Goal: Ask a question: Seek information or help from site administrators or community

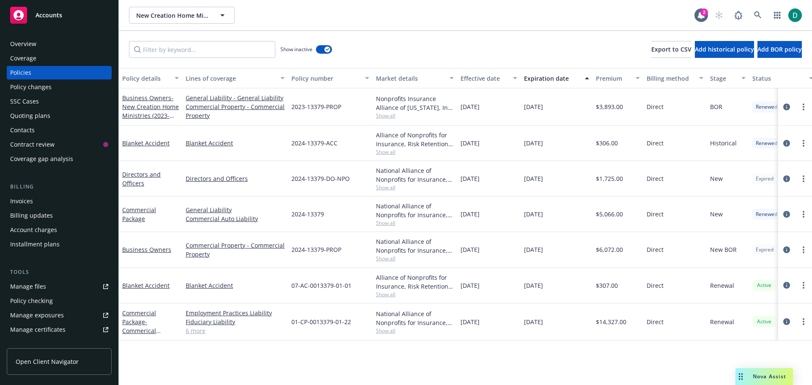
click at [764, 375] on span "Nova Assist" at bounding box center [769, 376] width 33 height 7
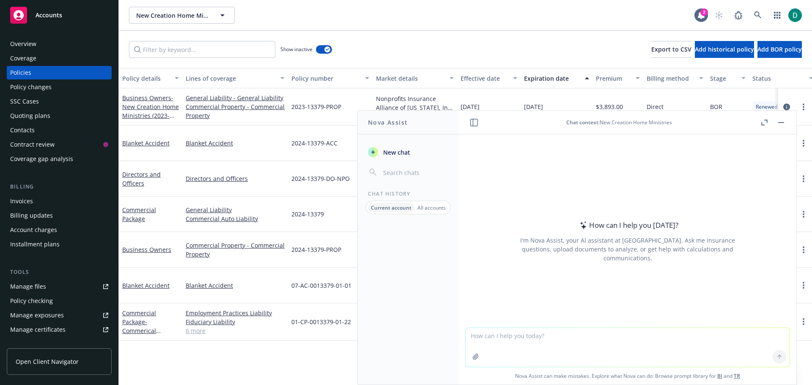
click at [524, 344] on textarea at bounding box center [628, 347] width 324 height 39
click at [547, 337] on textarea "I am an operations manager seeking feeback from our s" at bounding box center [628, 347] width 324 height 40
click at [670, 336] on textarea "I am an operations manager at an insurance brokerage that is seeking feeback fr…" at bounding box center [628, 347] width 324 height 40
click at [742, 337] on textarea "I am an operations manager at an insurance brokerage that is seeking feedback f…" at bounding box center [628, 347] width 324 height 40
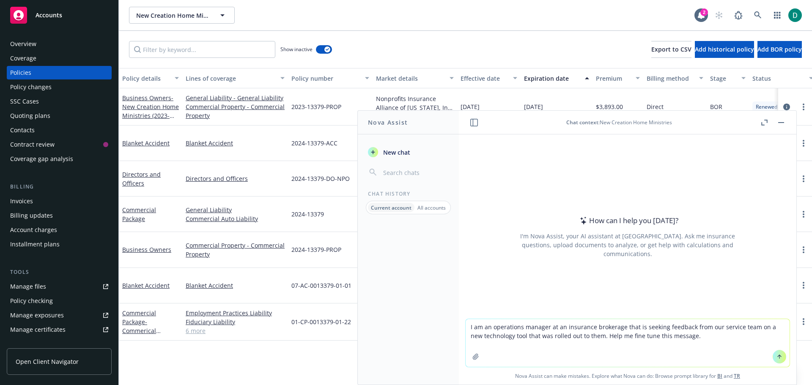
paste textarea "Happy [DATE]! I am reaching out to you because it looks like you have used our …"
type textarea "I am an operations manager at an insurance brokerage that is seeking feedback f…"
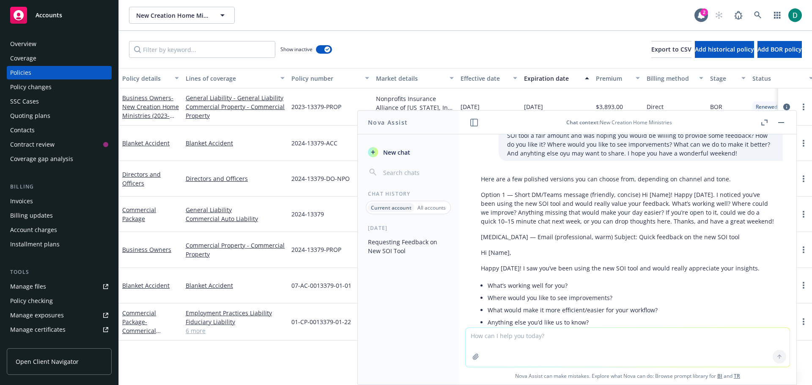
scroll to position [26, 0]
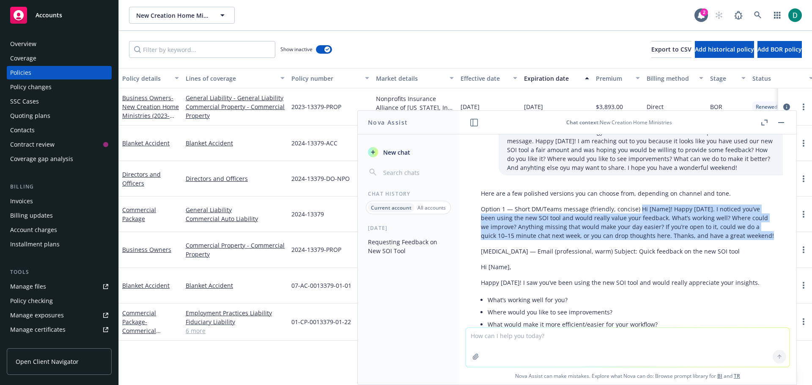
drag, startPoint x: 527, startPoint y: 243, endPoint x: 637, endPoint y: 205, distance: 116.0
click at [637, 205] on p "Option 1 — Short DM/Teams message (friendly, concise) Hi [Name]! Happy [DATE]. …" at bounding box center [627, 223] width 293 height 36
click at [585, 240] on p "Option 1 — Short DM/Teams message (friendly, concise) Hi [Name]! Happy [DATE]. …" at bounding box center [627, 223] width 293 height 36
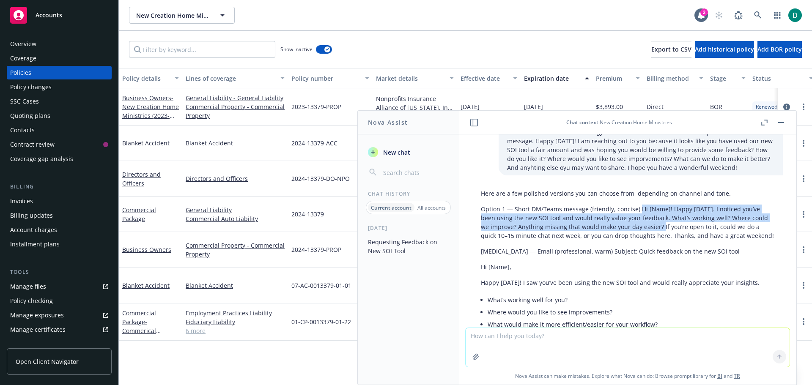
drag, startPoint x: 660, startPoint y: 225, endPoint x: 638, endPoint y: 206, distance: 29.1
click at [638, 206] on p "Option 1 — Short DM/Teams message (friendly, concise) Hi [Name]! Happy [DATE]. …" at bounding box center [627, 223] width 293 height 36
copy p "Hi [Name]! Happy [DATE]. I noticed you’ve been using the new SOI tool and would…"
